Goal: Task Accomplishment & Management: Use online tool/utility

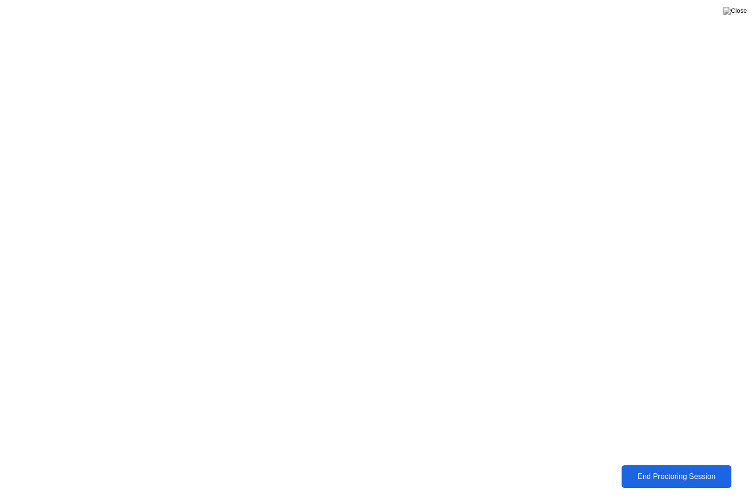
click at [665, 477] on div "End Proctoring Session" at bounding box center [676, 476] width 104 height 8
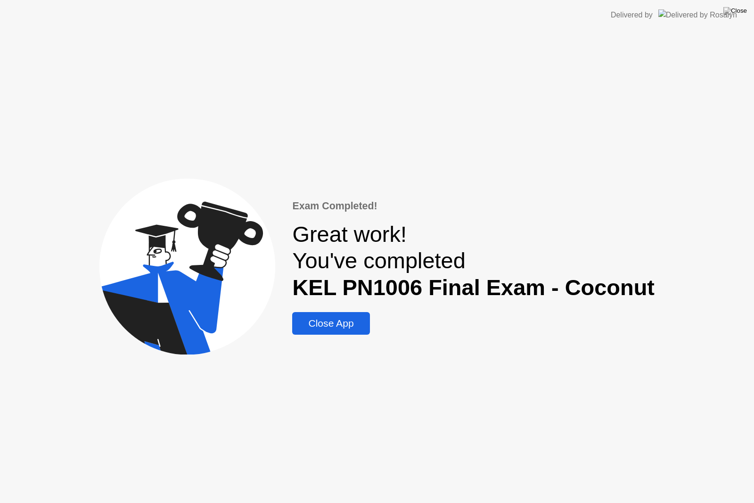
click at [360, 317] on div "Close App" at bounding box center [331, 322] width 72 height 11
